Goal: Task Accomplishment & Management: Complete application form

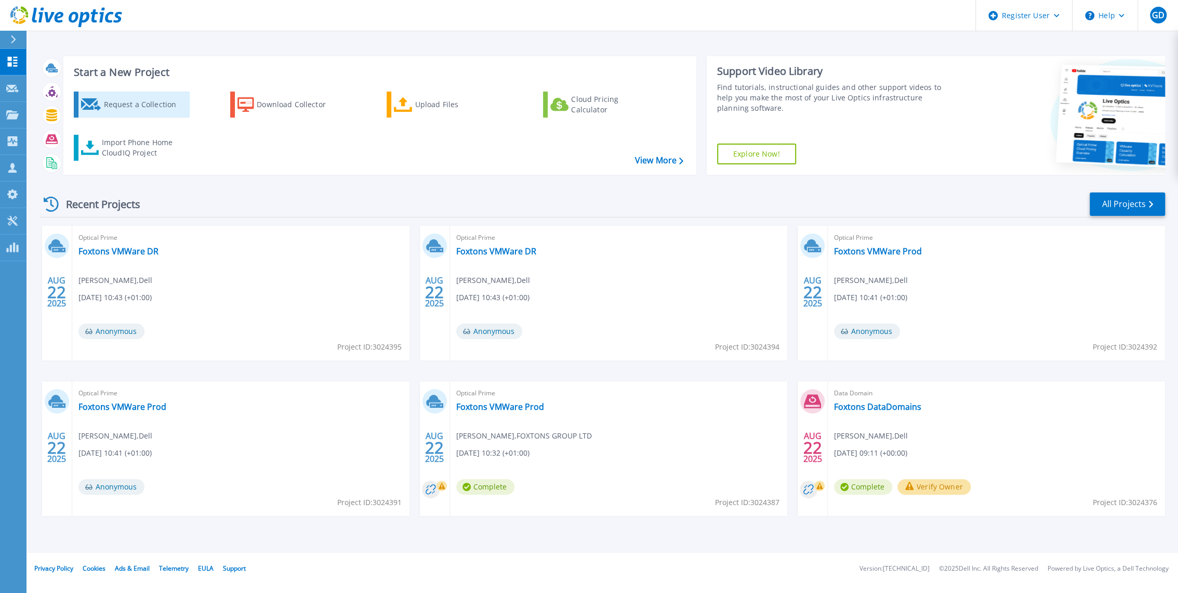
click at [142, 113] on div "Request a Collection" at bounding box center [144, 104] width 83 height 21
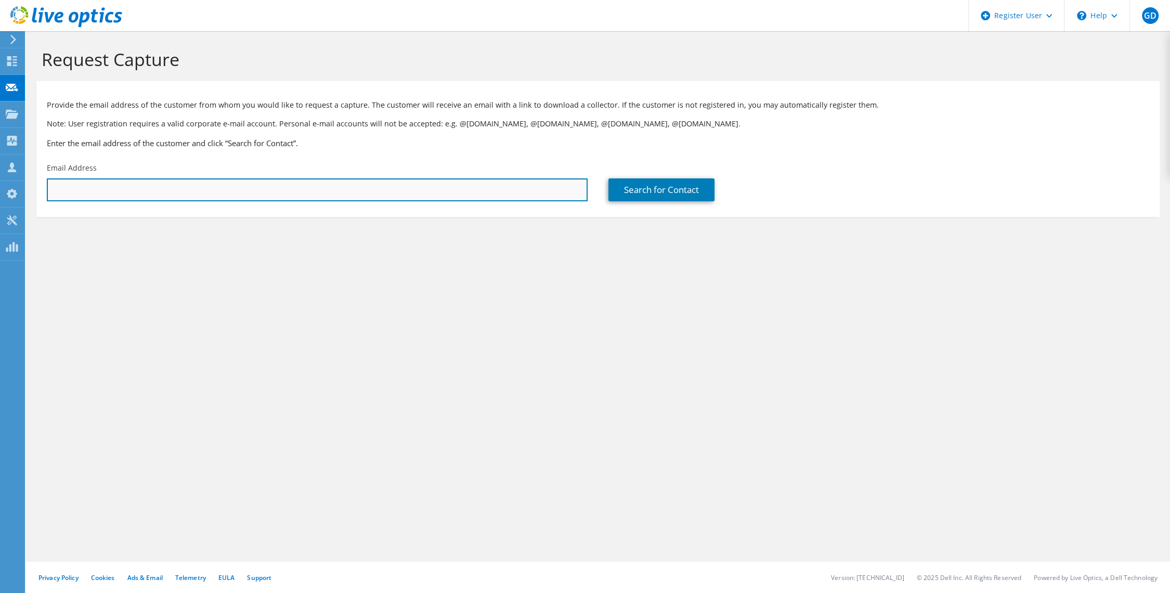
click at [371, 191] on input "text" at bounding box center [317, 189] width 541 height 23
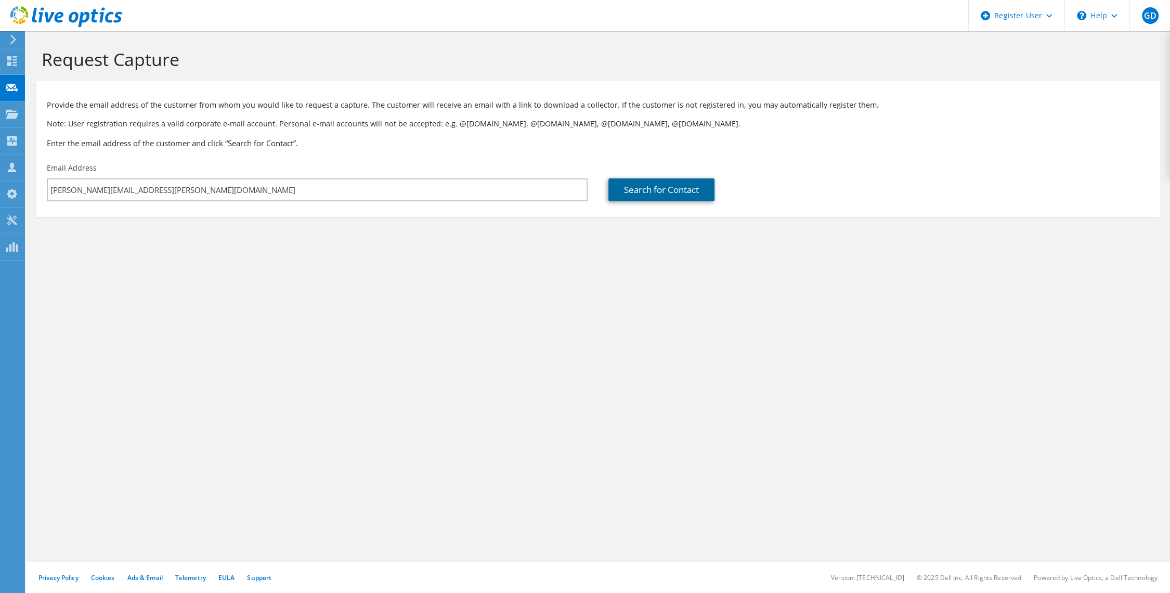
click at [693, 193] on link "Search for Contact" at bounding box center [661, 189] width 106 height 23
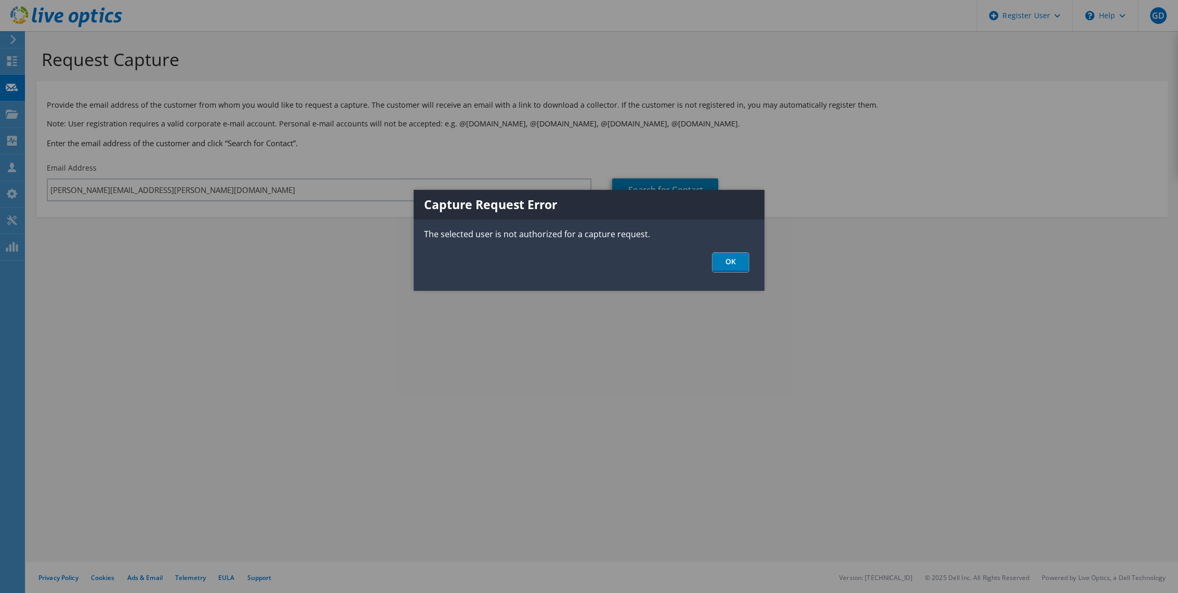
click at [736, 265] on link "OK" at bounding box center [731, 262] width 36 height 19
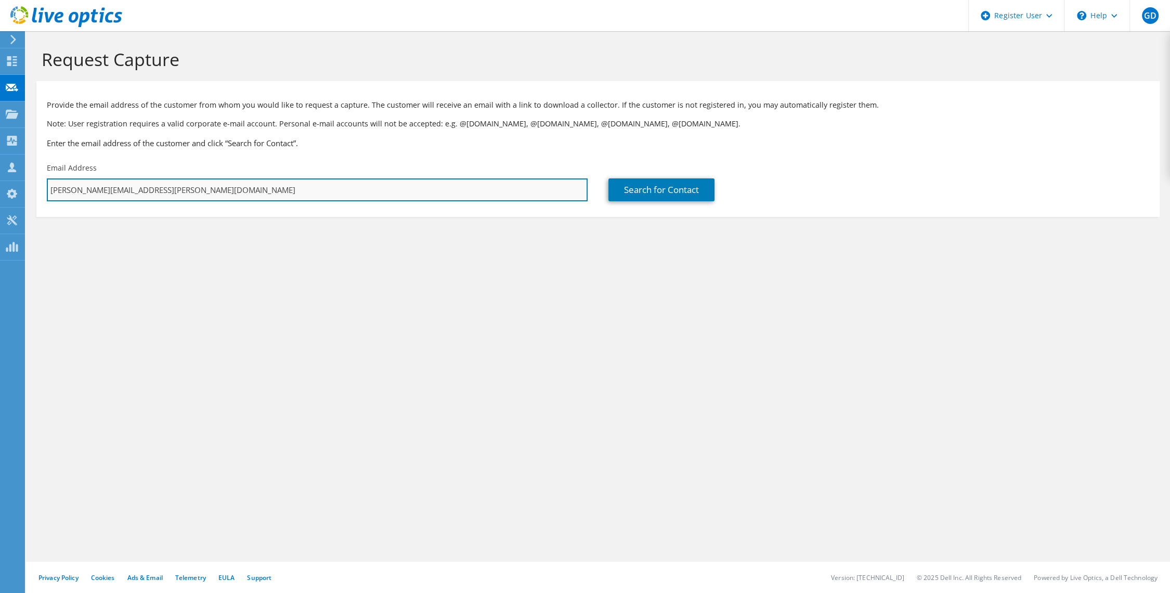
click at [384, 194] on input "[PERSON_NAME][EMAIL_ADDRESS][PERSON_NAME][DOMAIN_NAME]" at bounding box center [317, 189] width 541 height 23
drag, startPoint x: 204, startPoint y: 187, endPoint x: 4, endPoint y: 179, distance: 200.3
click at [4, 179] on div "GD Dell User [PERSON_NAME] [EMAIL_ADDRESS][DOMAIN_NAME] Dell My Profile Log Out…" at bounding box center [585, 296] width 1170 height 593
type input "g"
click at [102, 196] on input "text" at bounding box center [317, 189] width 541 height 23
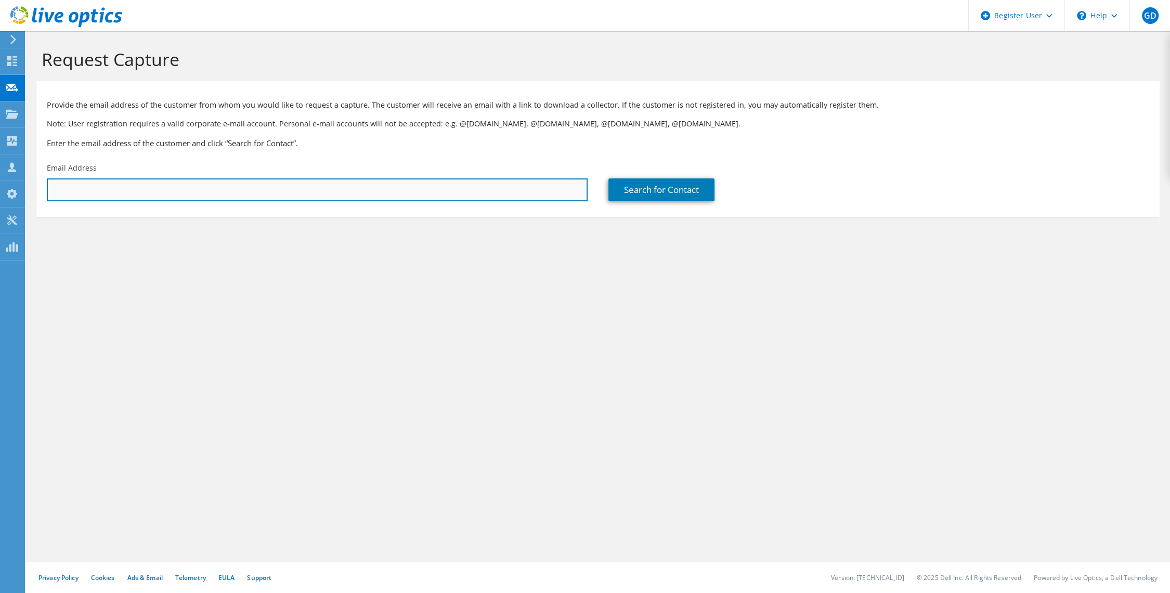
type input "[PERSON_NAME][EMAIL_ADDRESS][PERSON_NAME][DOMAIN_NAME]"
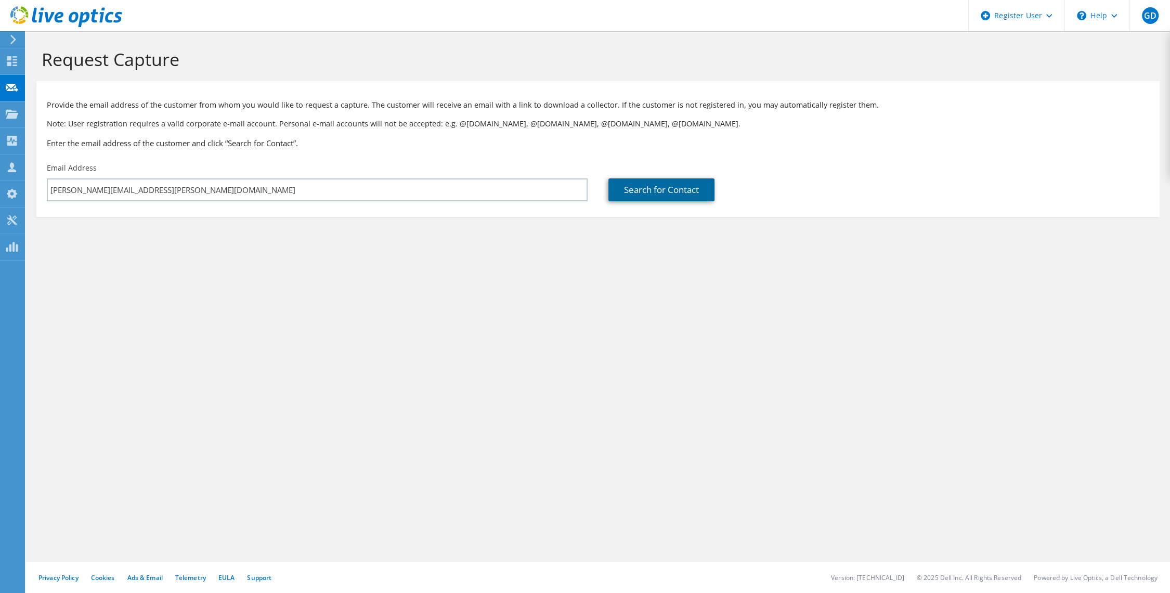
click at [683, 187] on link "Search for Contact" at bounding box center [661, 189] width 106 height 23
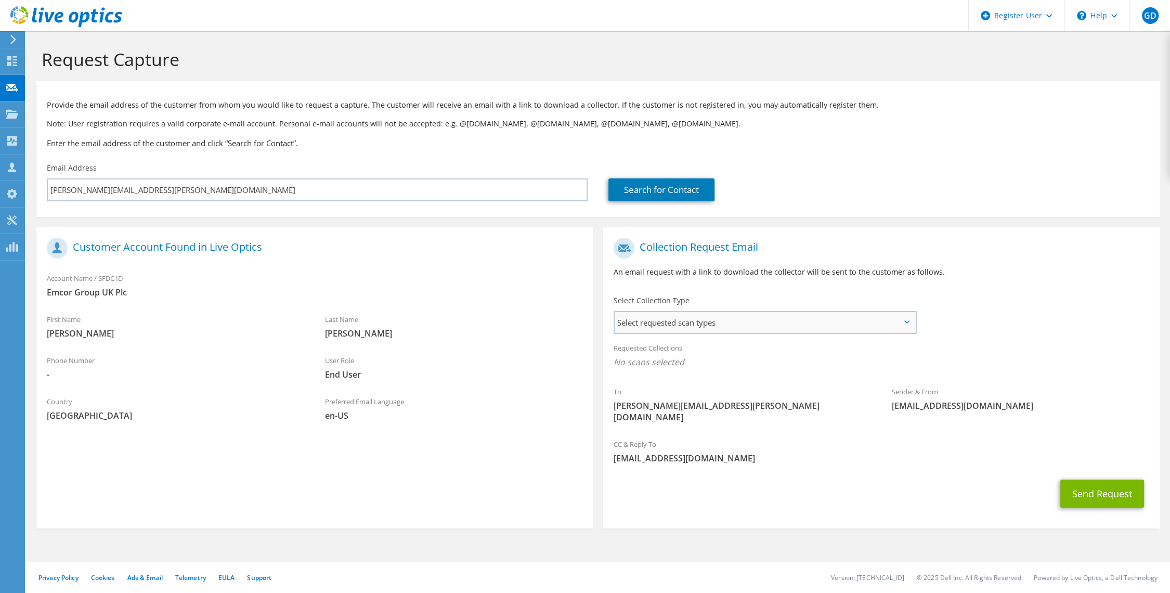
click at [731, 326] on span "Select requested scan types" at bounding box center [764, 322] width 300 height 21
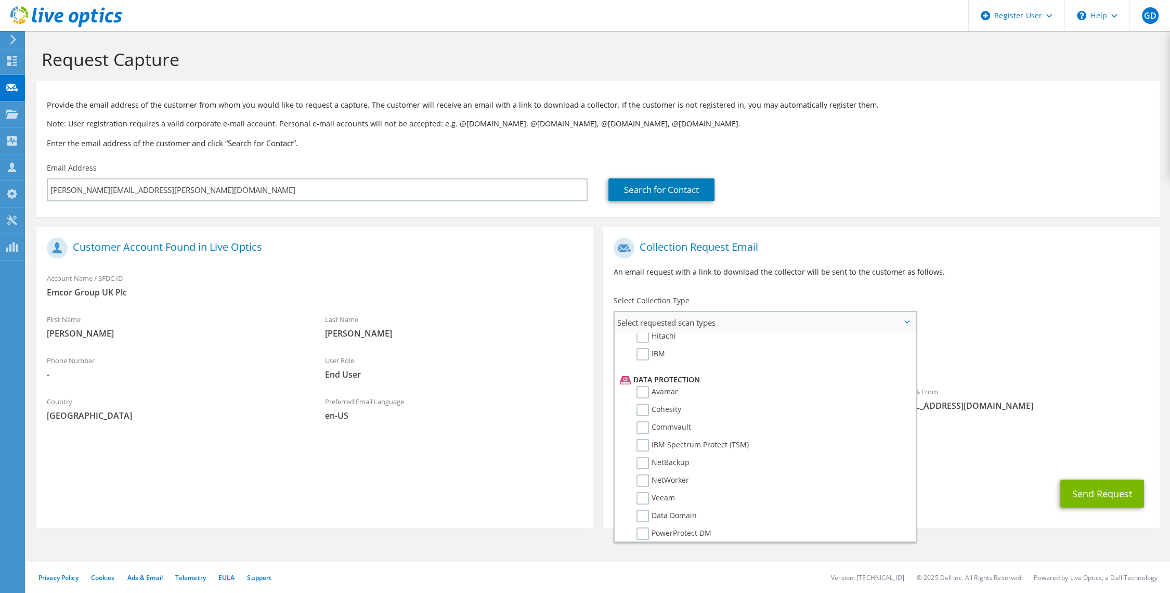
scroll to position [393, 0]
click at [1065, 308] on div "To [PERSON_NAME][EMAIL_ADDRESS][PERSON_NAME][DOMAIN_NAME] Sender & From [EMAIL_…" at bounding box center [881, 332] width 556 height 201
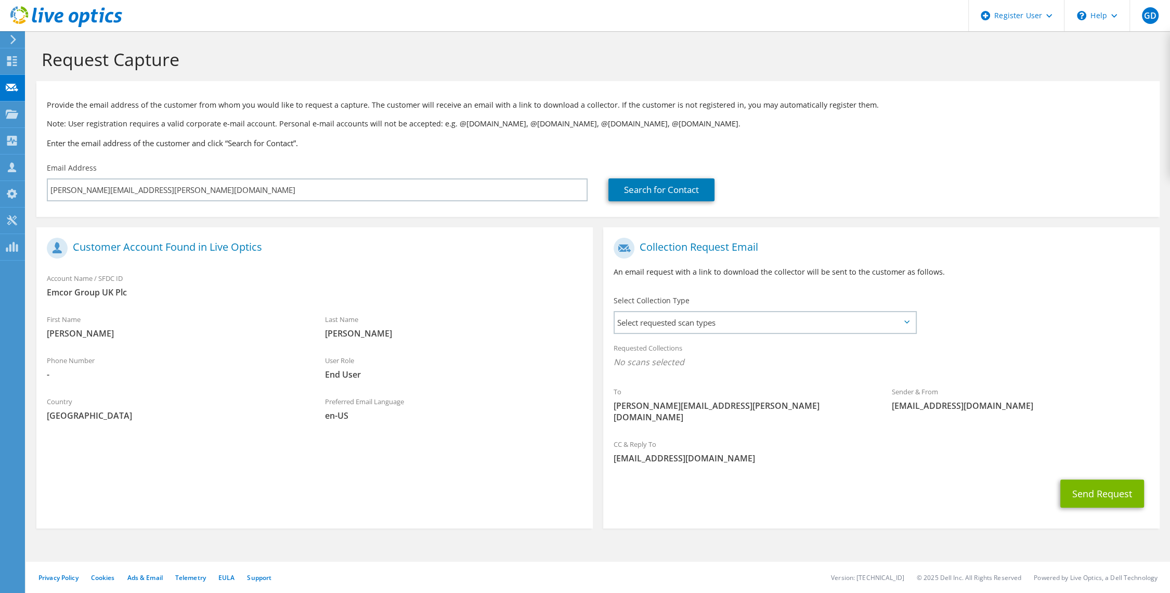
click at [739, 71] on div "Request Capture" at bounding box center [597, 56] width 1133 height 50
click at [840, 322] on span "Select requested scan types" at bounding box center [764, 322] width 300 height 21
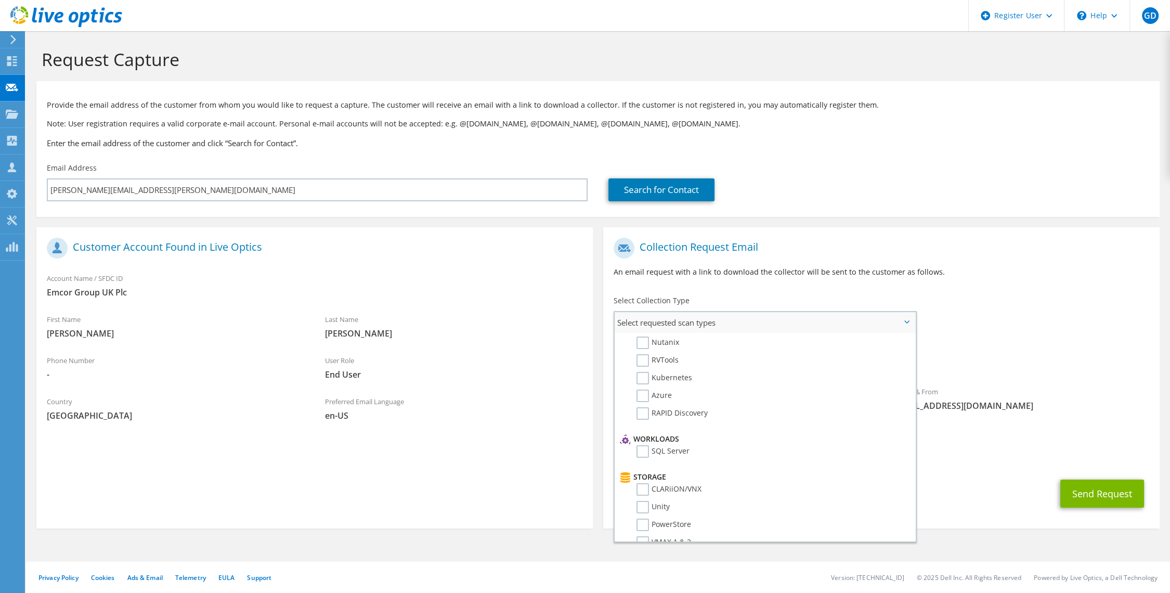
scroll to position [0, 0]
